Goal: Information Seeking & Learning: Learn about a topic

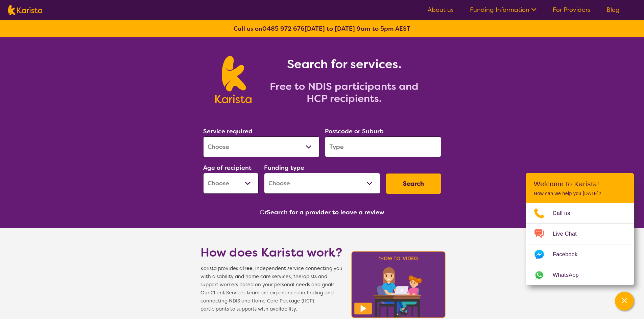
click at [312, 145] on select "Allied Health Assistant Assessment ([MEDICAL_DATA] or [MEDICAL_DATA]) Behaviour…" at bounding box center [261, 146] width 116 height 21
click at [449, 91] on section "Search for services. Free to NDIS participants and HCP recipients." at bounding box center [321, 72] width 259 height 70
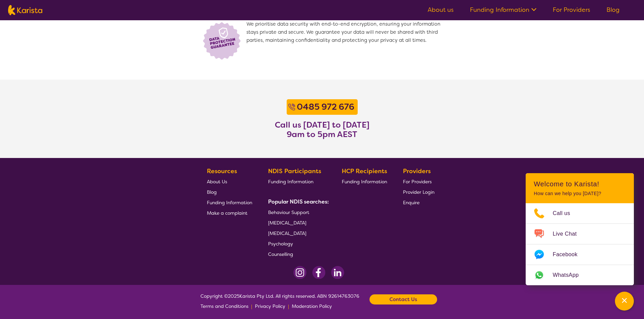
scroll to position [486, 0]
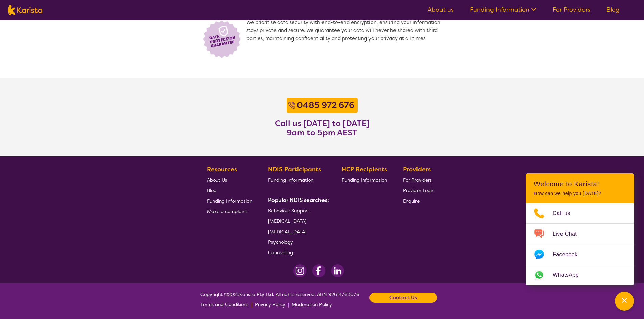
click at [219, 179] on span "About Us" at bounding box center [217, 180] width 20 height 6
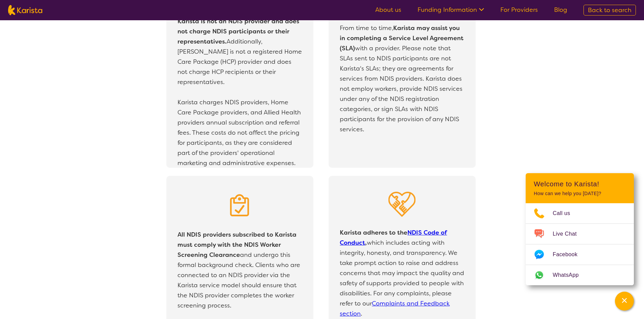
scroll to position [1318, 0]
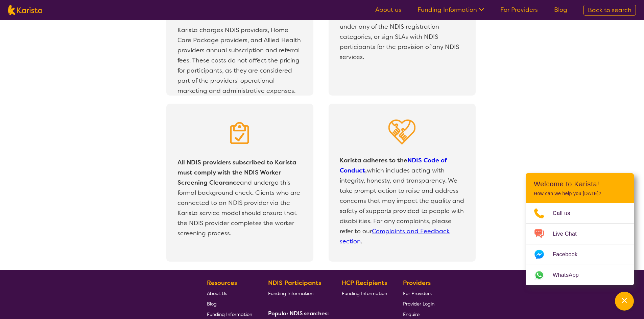
click at [582, 135] on div "All NDIS providers subscribed to Karista must comply with the NDIS Worker Scree…" at bounding box center [328, 187] width 631 height 166
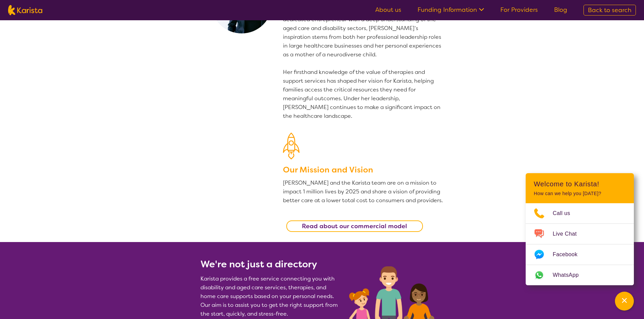
scroll to position [0, 0]
